Goal: Task Accomplishment & Management: Use online tool/utility

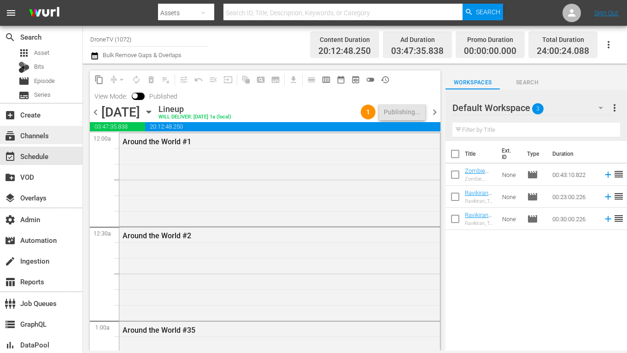
click at [40, 135] on div "subscriptions Channels" at bounding box center [26, 134] width 52 height 8
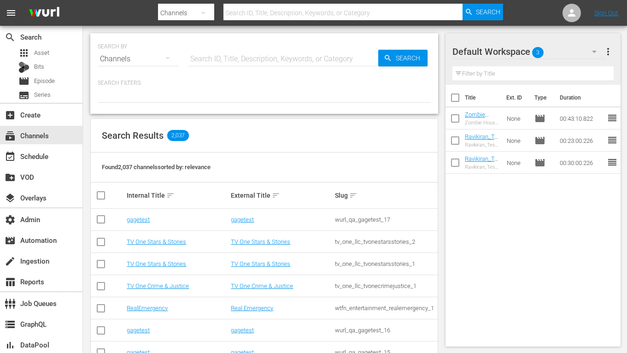
click at [258, 54] on input "text" at bounding box center [283, 59] width 190 height 22
paste input "amc_scaresbyshudder_1"
type input "amc_scaresbyshudder_1"
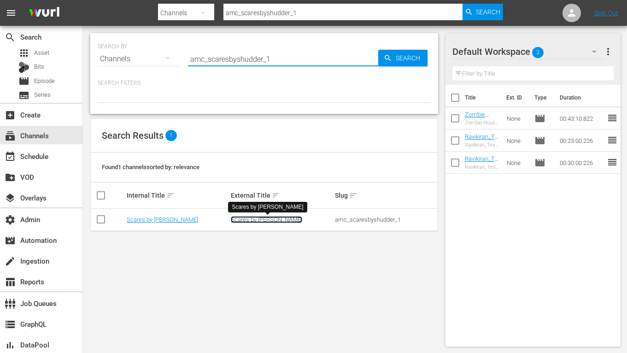
click at [241, 219] on link "Scares by Shudder" at bounding box center [266, 219] width 71 height 7
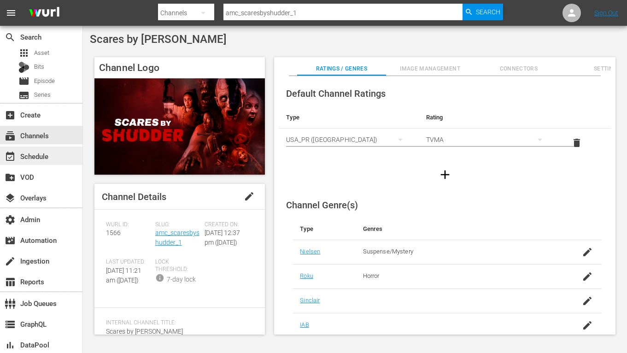
click at [50, 160] on div "event_available Schedule" at bounding box center [41, 156] width 82 height 18
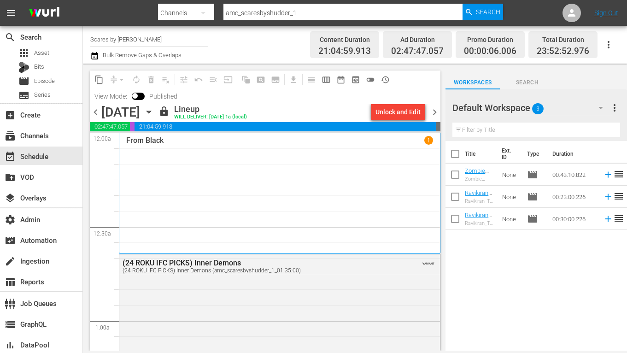
click at [94, 112] on span "chevron_left" at bounding box center [96, 112] width 12 height 12
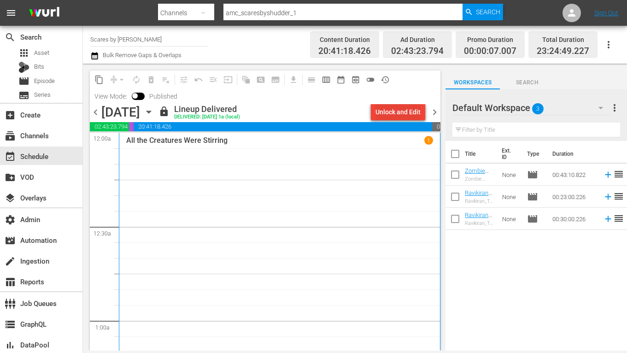
click at [394, 111] on div "Unlock and Edit" at bounding box center [398, 112] width 45 height 17
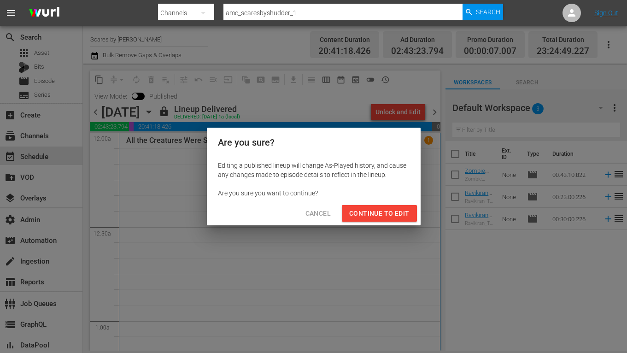
click at [360, 211] on span "Continue to Edit" at bounding box center [379, 214] width 60 height 12
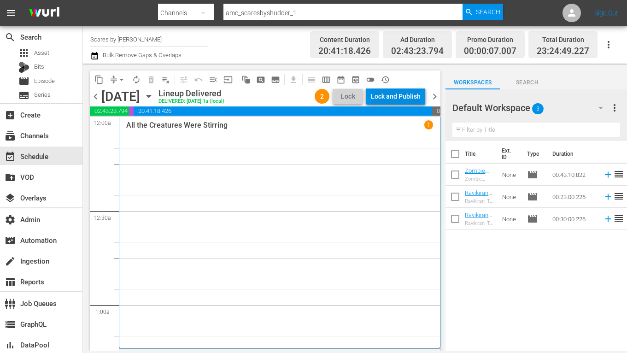
click at [401, 90] on div "Lock and Publish" at bounding box center [396, 96] width 50 height 17
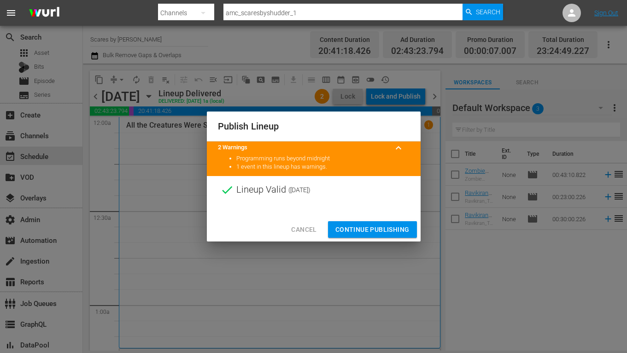
click at [364, 234] on span "Continue Publishing" at bounding box center [372, 230] width 74 height 12
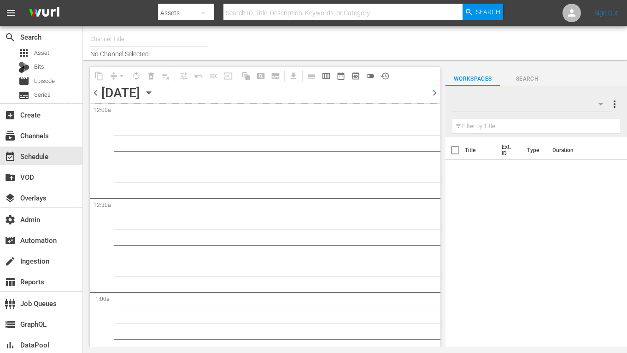
type input "Scares by [PERSON_NAME] (1566)"
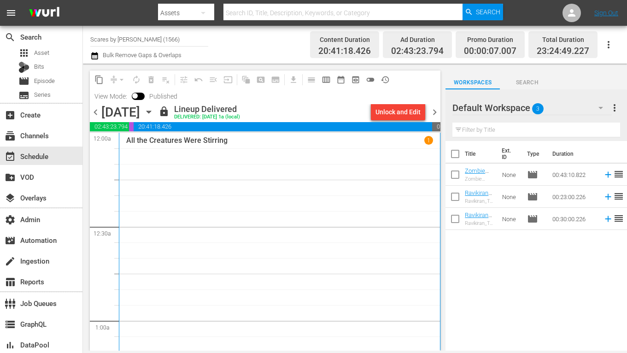
click at [434, 111] on span "chevron_right" at bounding box center [435, 112] width 12 height 12
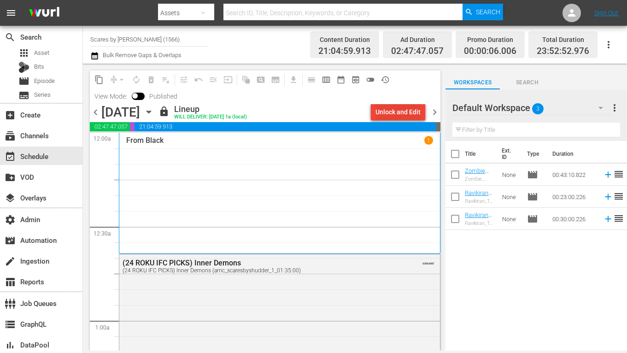
click at [413, 109] on div "Unlock and Edit" at bounding box center [398, 112] width 45 height 17
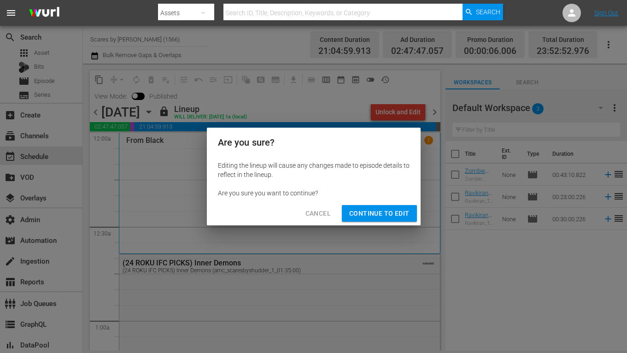
click at [397, 216] on span "Continue to Edit" at bounding box center [379, 214] width 60 height 12
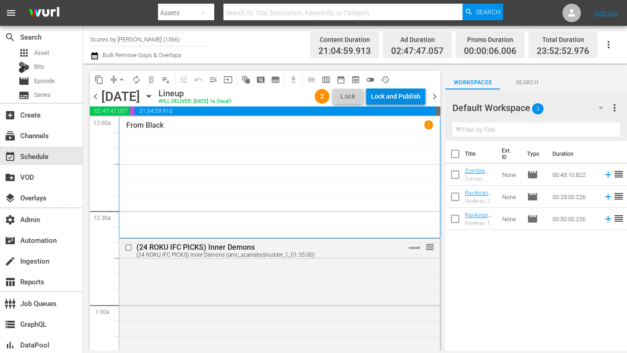
click at [400, 91] on div "Lock and Publish" at bounding box center [396, 96] width 50 height 17
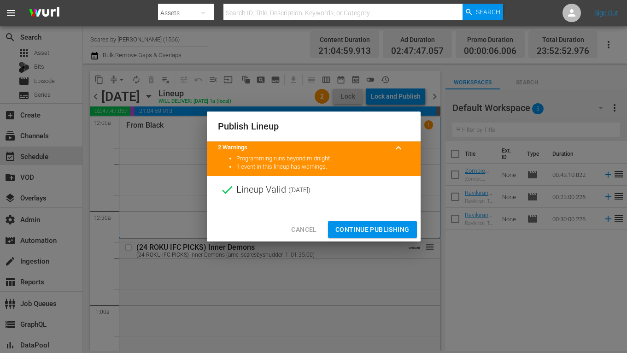
click at [377, 225] on span "Continue Publishing" at bounding box center [372, 230] width 74 height 12
